Goal: Task Accomplishment & Management: Manage account settings

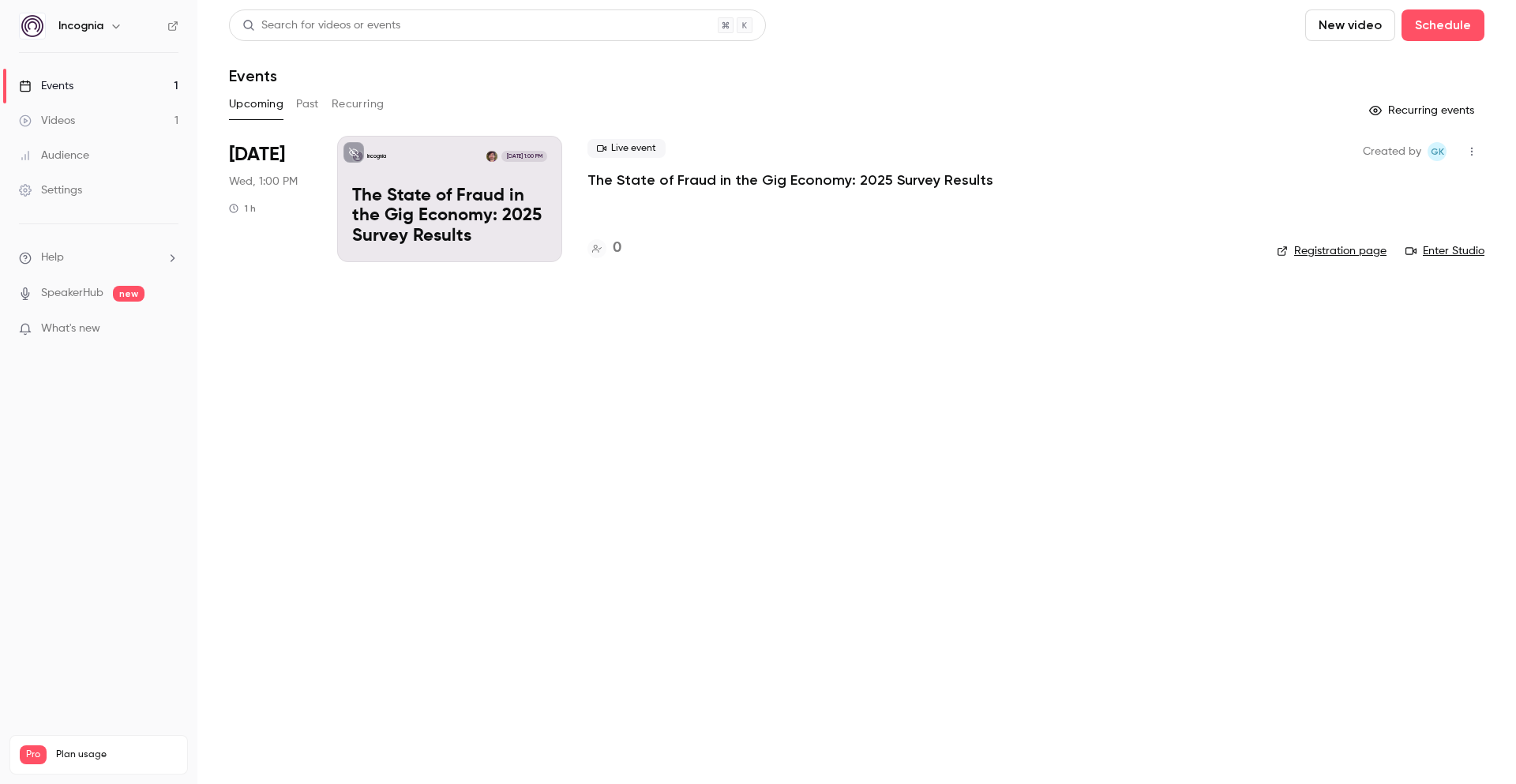
click at [694, 179] on p "The State of Fraud in the Gig Economy: 2025 Survey Results" at bounding box center [791, 180] width 406 height 19
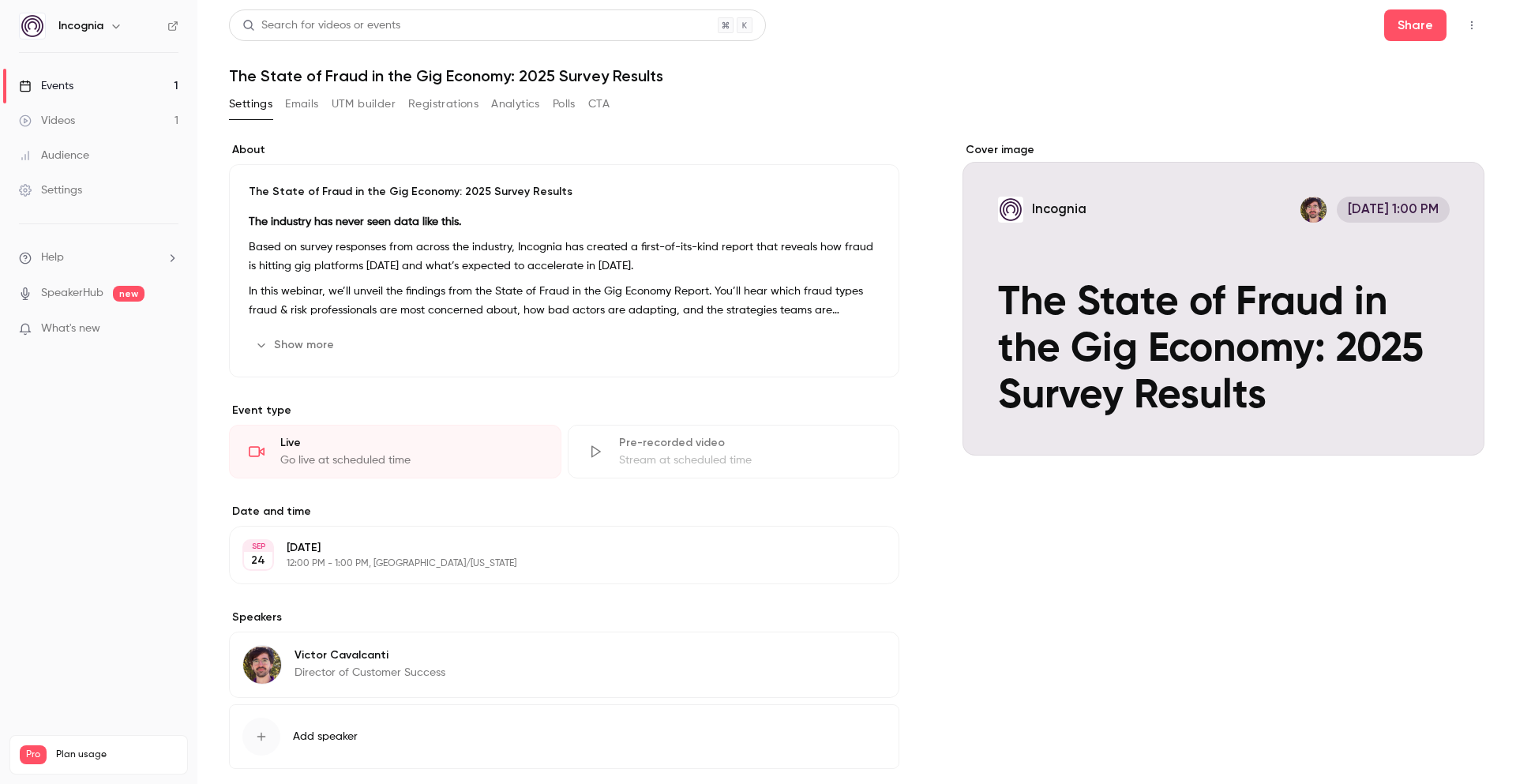
click at [427, 66] on h1 "The State of Fraud in the Gig Economy: 2025 Survey Results" at bounding box center [857, 75] width 1256 height 19
copy div "The State of Fraud in the Gig Economy: 2025 Survey Results Settings Emails UTM …"
click at [1005, 152] on div "Cover image" at bounding box center [1224, 299] width 522 height 313
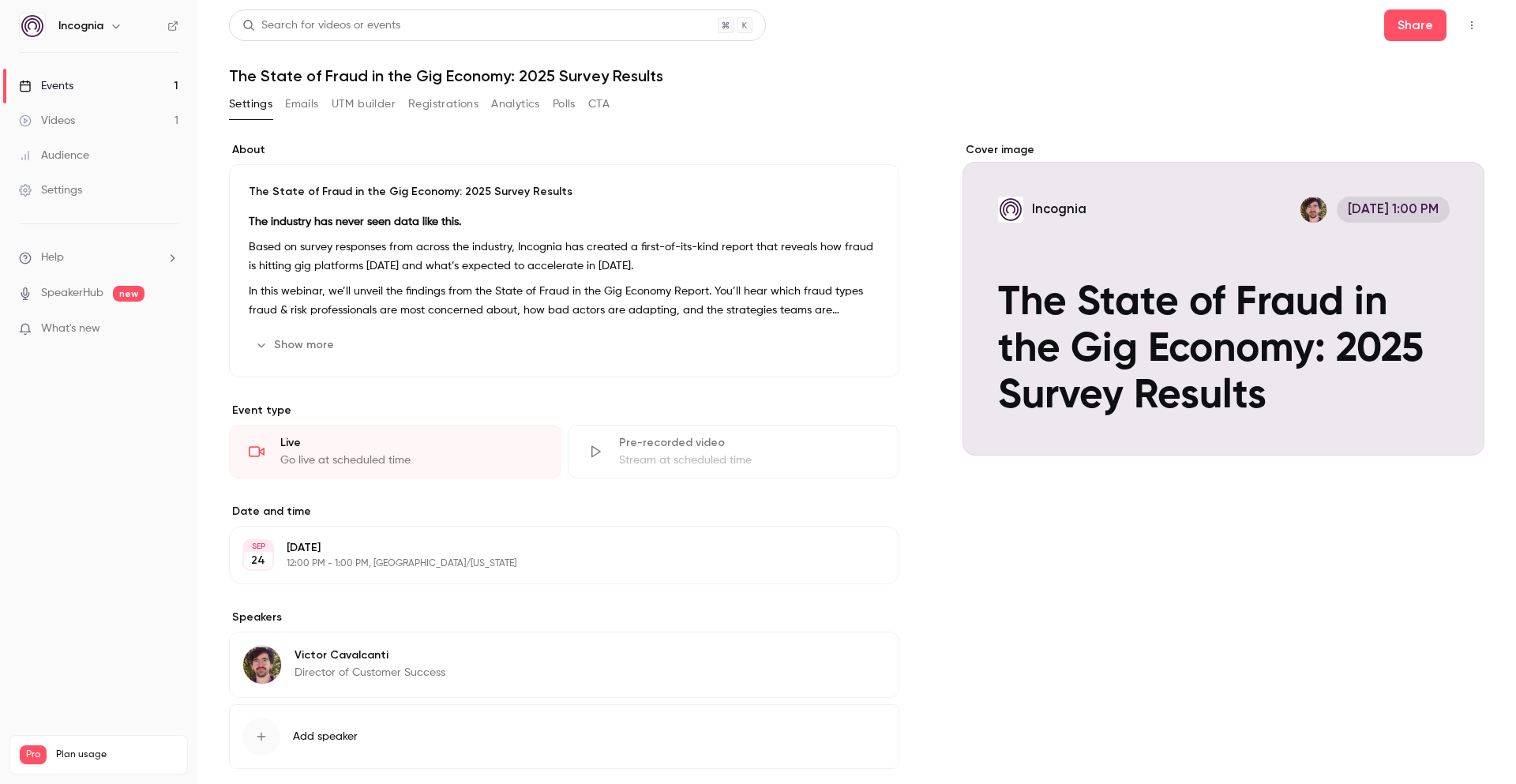
click at [0, 0] on input "Incognia [DATE] 1:00 PM The State of Fraud in the Gig Economy: 2025 Survey Resu…" at bounding box center [0, 0] width 0 height 0
click at [1011, 148] on div "Cover image" at bounding box center [1224, 299] width 522 height 313
click at [0, 0] on input "Incognia [DATE] 1:00 PM The State of Fraud in the Gig Economy: 2025 Survey Resu…" at bounding box center [0, 0] width 0 height 0
click at [1447, 427] on icon "Cover image" at bounding box center [1455, 427] width 17 height 13
click at [976, 148] on div "Cover image" at bounding box center [1224, 299] width 522 height 313
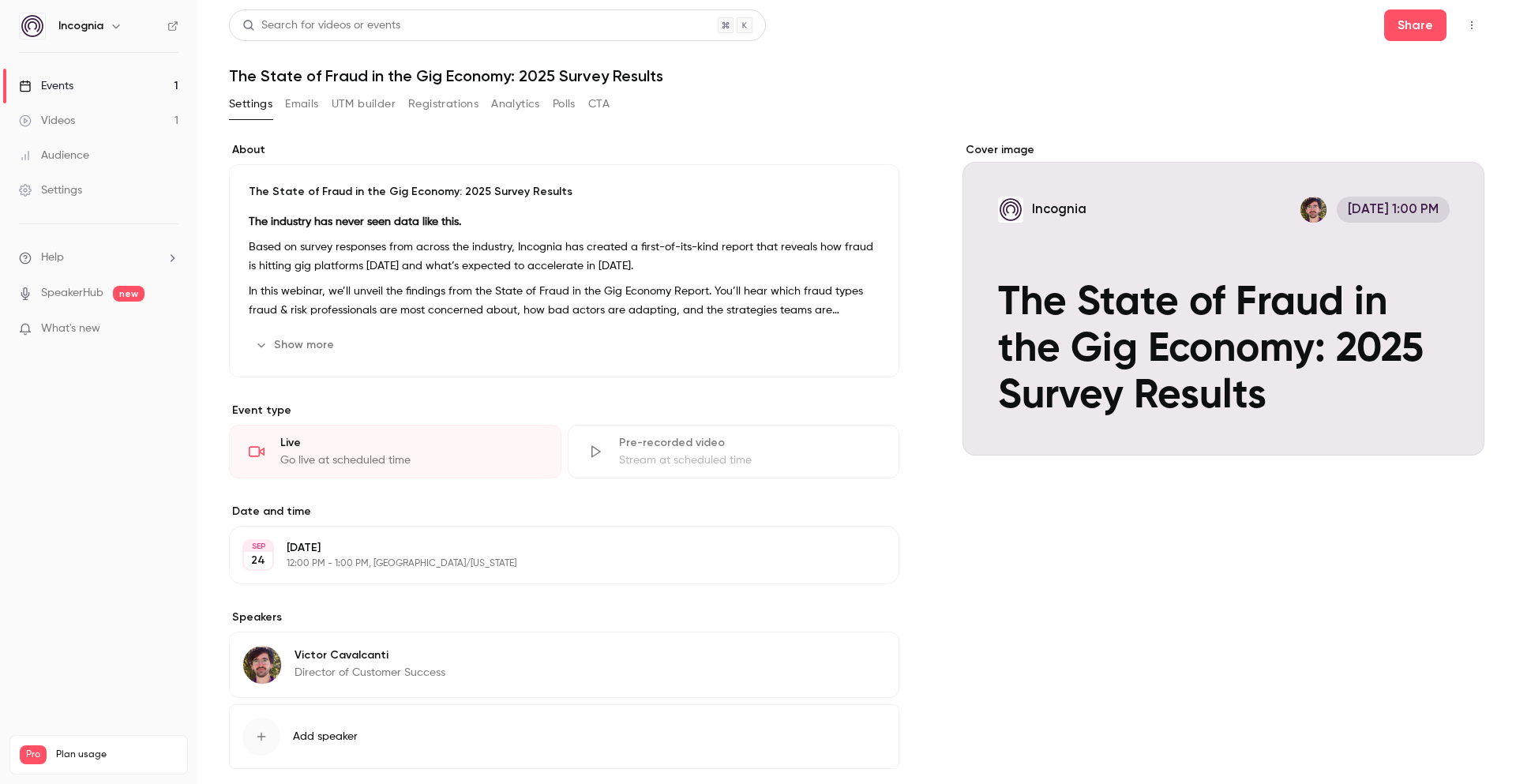
click at [0, 0] on input "Incognia [DATE] 1:00 PM The State of Fraud in the Gig Economy: 2025 Survey Resu…" at bounding box center [0, 0] width 0 height 0
click at [1447, 427] on icon "Cover image" at bounding box center [1455, 427] width 17 height 13
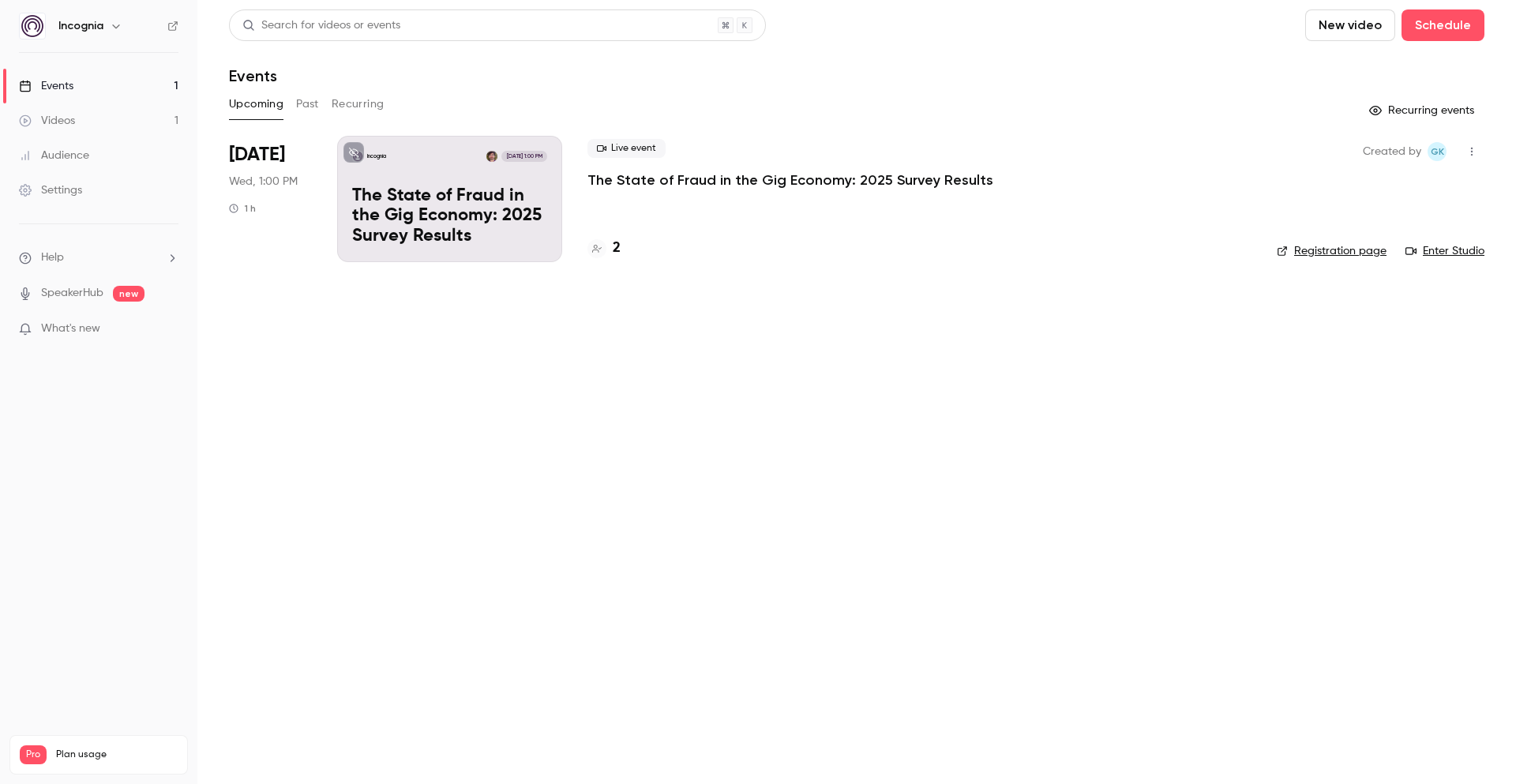
click at [682, 179] on p "The State of Fraud in the Gig Economy: 2025 Survey Results" at bounding box center [791, 180] width 406 height 19
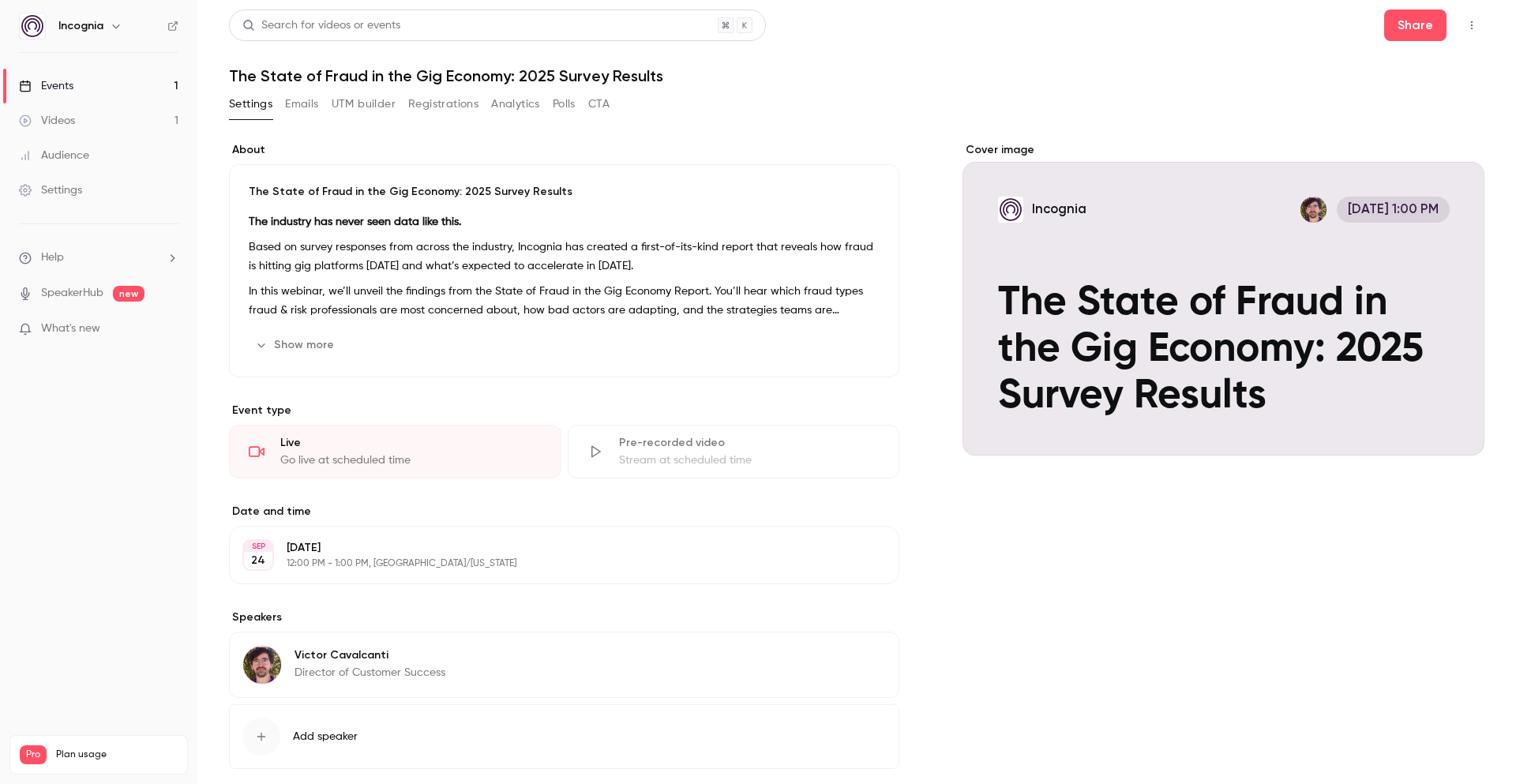
click at [453, 105] on button "Registrations" at bounding box center [443, 104] width 71 height 25
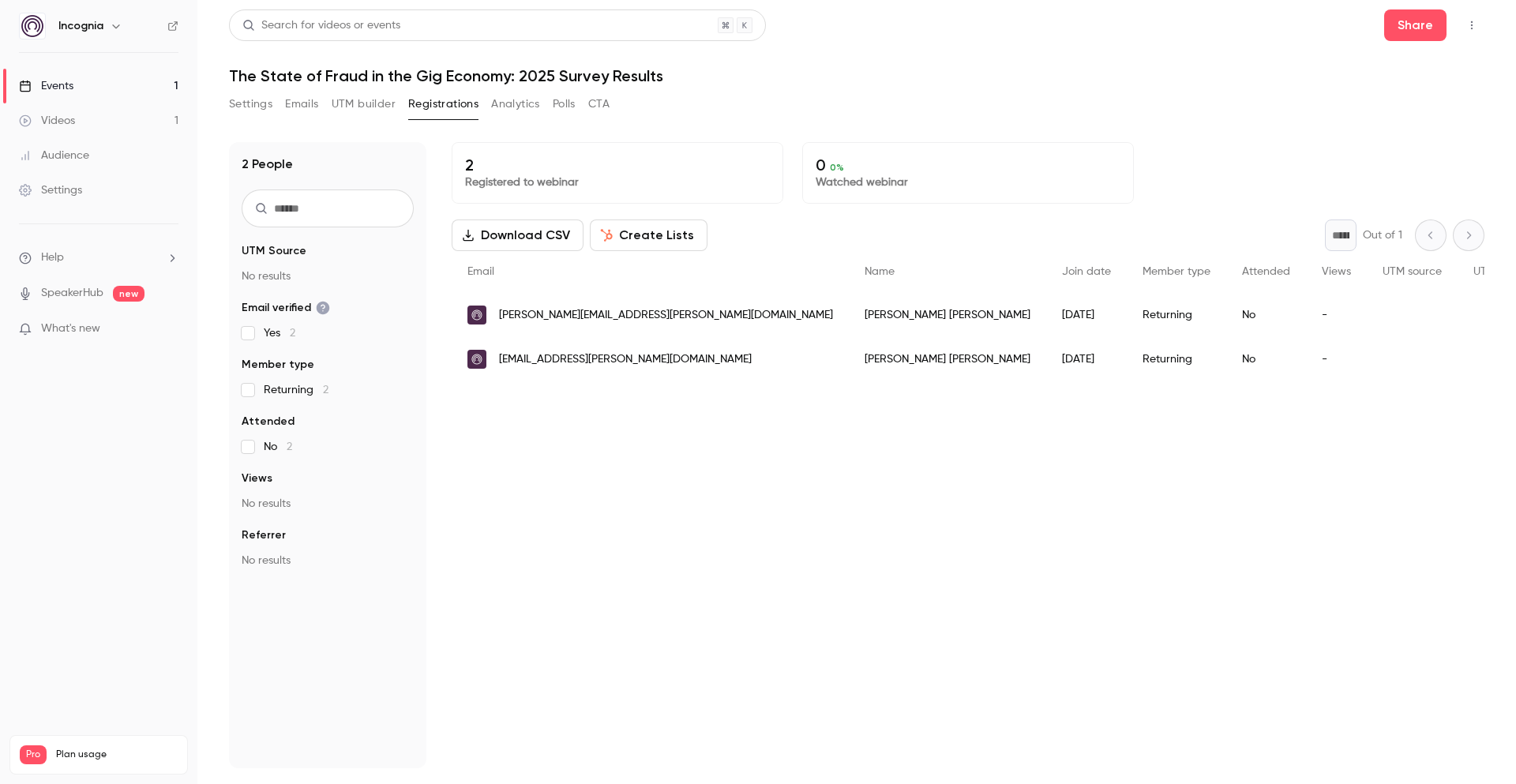
click at [517, 76] on h1 "The State of Fraud in the Gig Economy: 2025 Survey Results" at bounding box center [857, 75] width 1256 height 19
